Goal: Complete application form

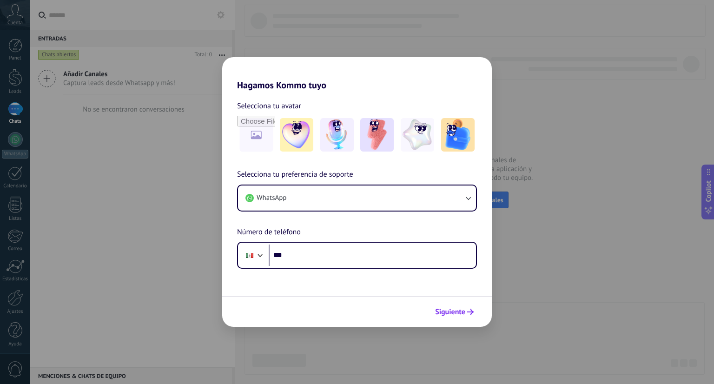
click at [446, 316] on button "Siguiente" at bounding box center [454, 312] width 47 height 16
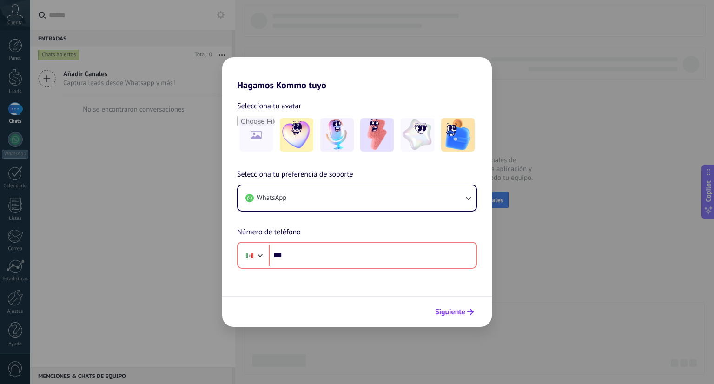
click at [448, 312] on span "Siguiente" at bounding box center [450, 312] width 30 height 7
click at [467, 309] on icon "submit" at bounding box center [470, 312] width 7 height 7
